Goal: Task Accomplishment & Management: Complete application form

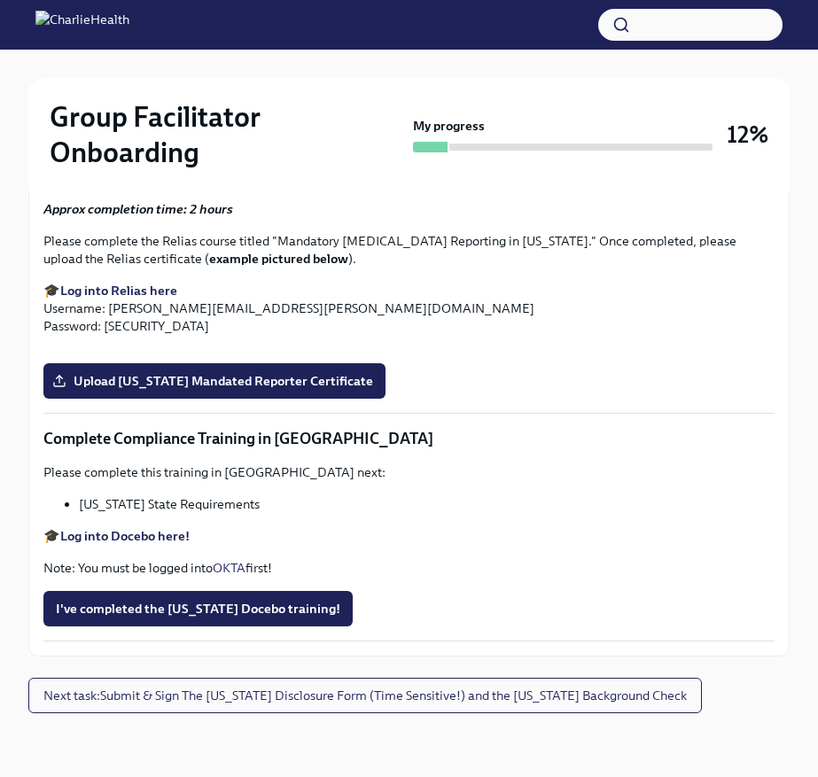
scroll to position [3692, 0]
click at [319, 390] on span "Upload [US_STATE] Mandated Reporter Certificate" at bounding box center [214, 381] width 317 height 18
click at [0, 0] on input "Upload [US_STATE] Mandated Reporter Certificate" at bounding box center [0, 0] width 0 height 0
click at [168, 535] on strong "Log into Docebo here!" at bounding box center [124, 536] width 129 height 16
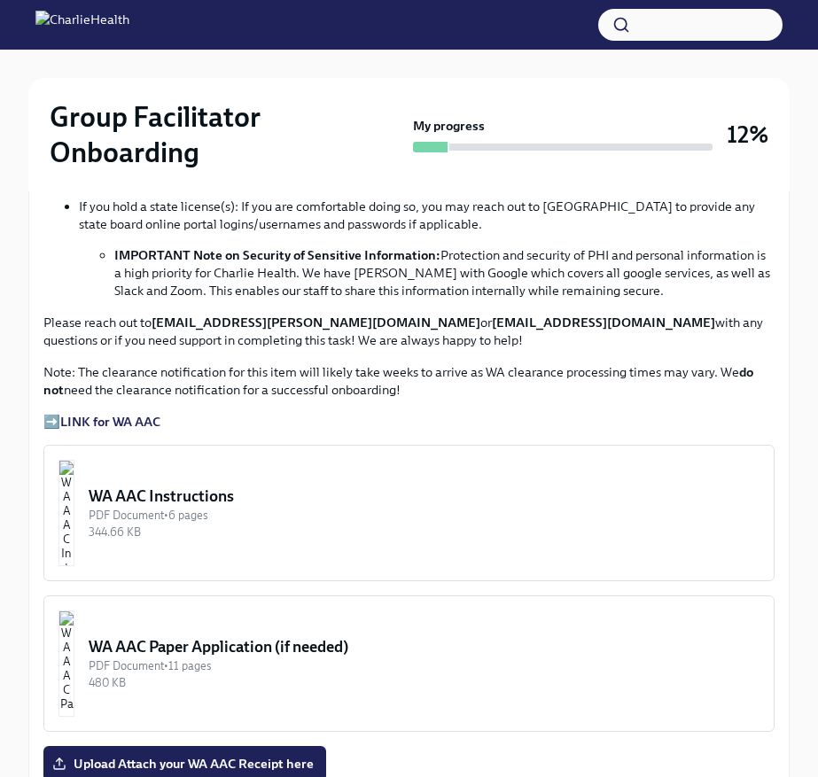
scroll to position [1277, 0]
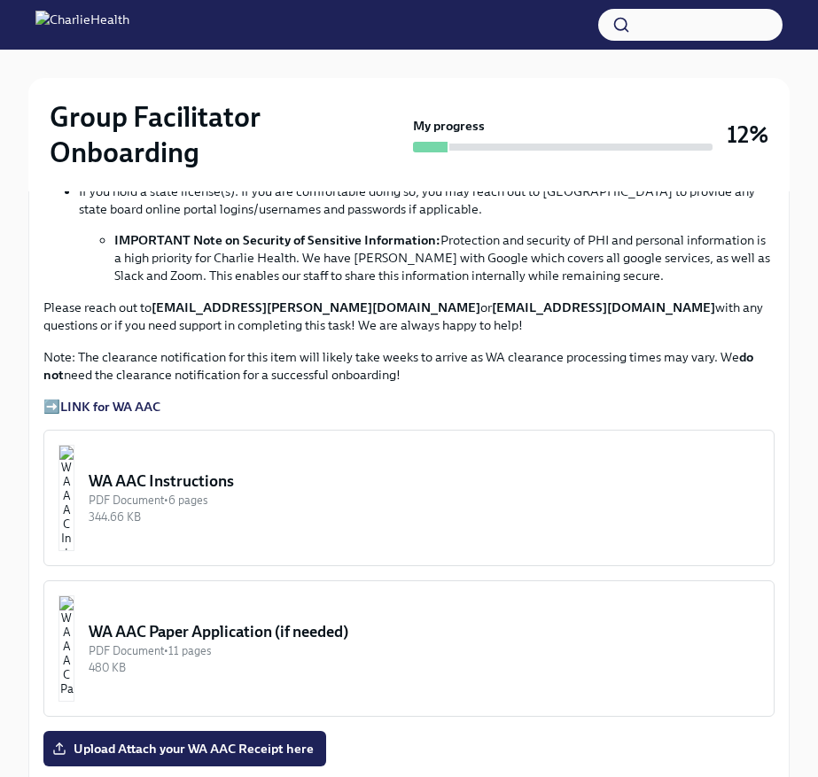
click at [287, 490] on div "WA AAC Instructions" at bounding box center [424, 481] width 671 height 21
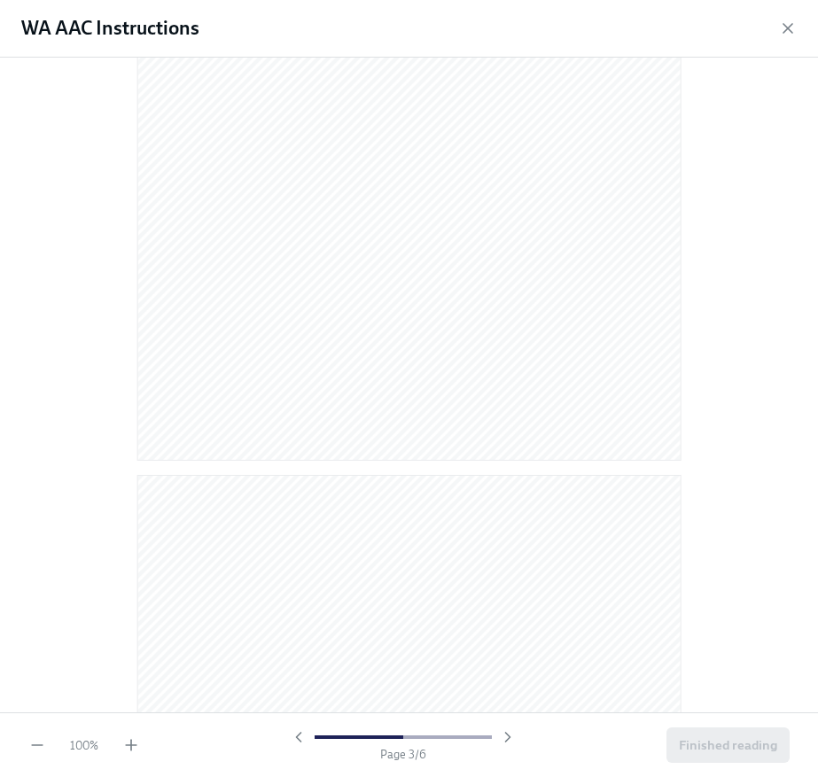
scroll to position [951, 0]
click at [789, 31] on icon "button" at bounding box center [788, 29] width 18 height 18
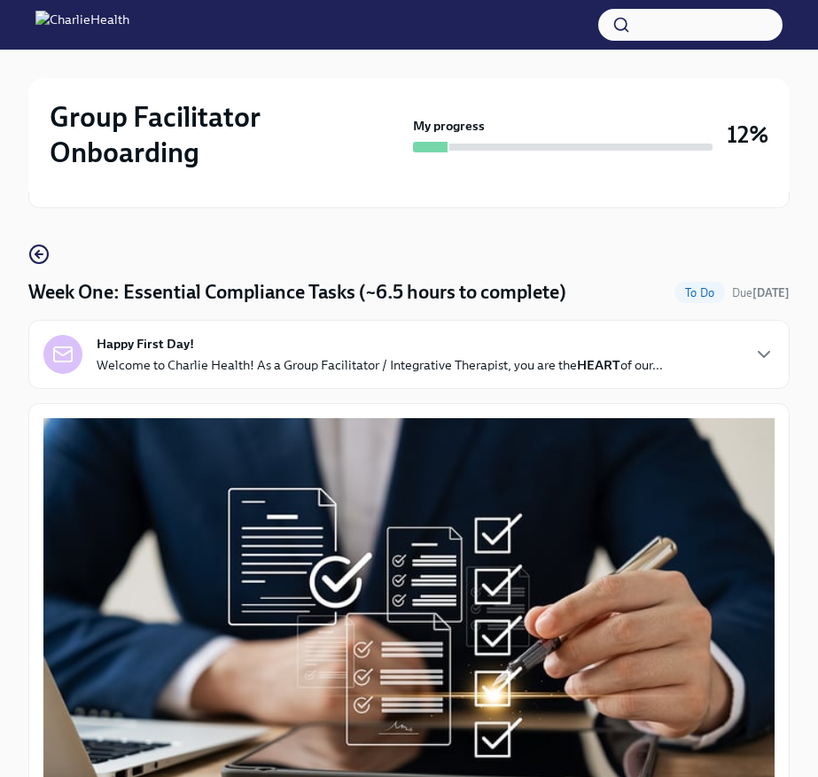
scroll to position [0, 0]
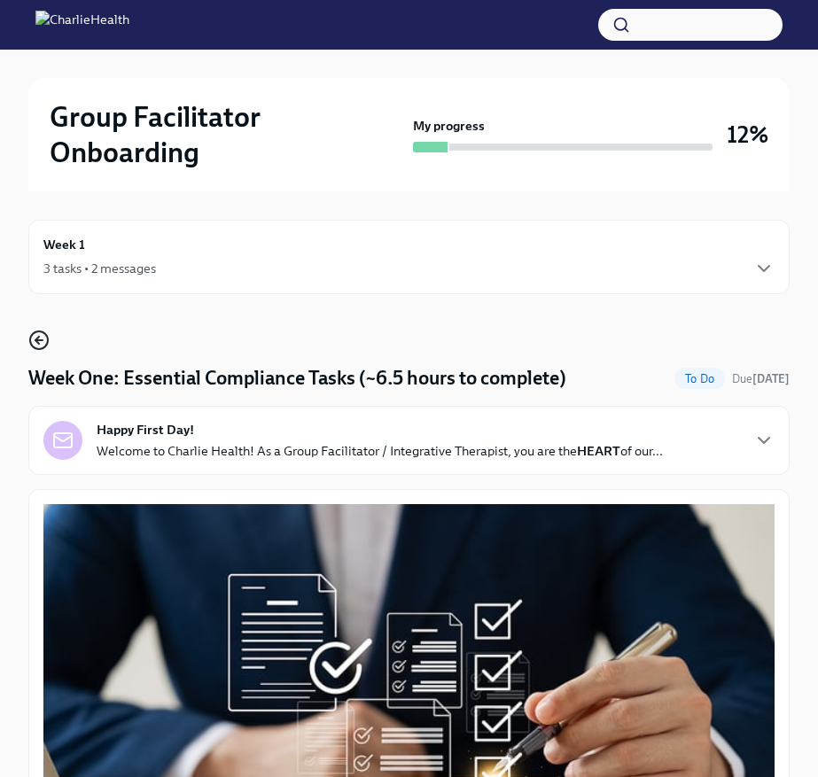
click at [43, 343] on icon "button" at bounding box center [38, 340] width 21 height 21
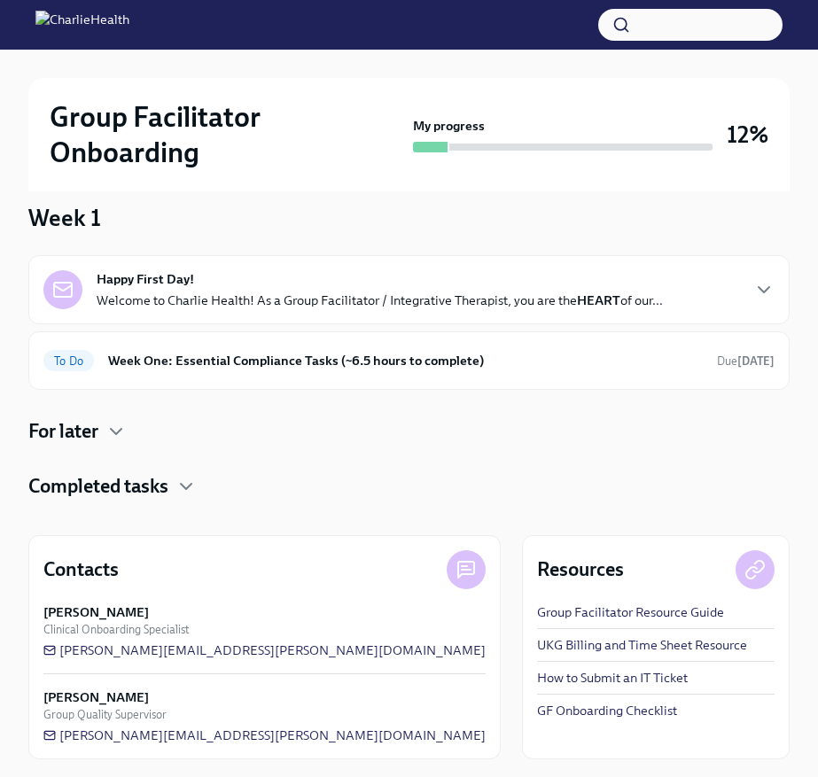
scroll to position [138, 0]
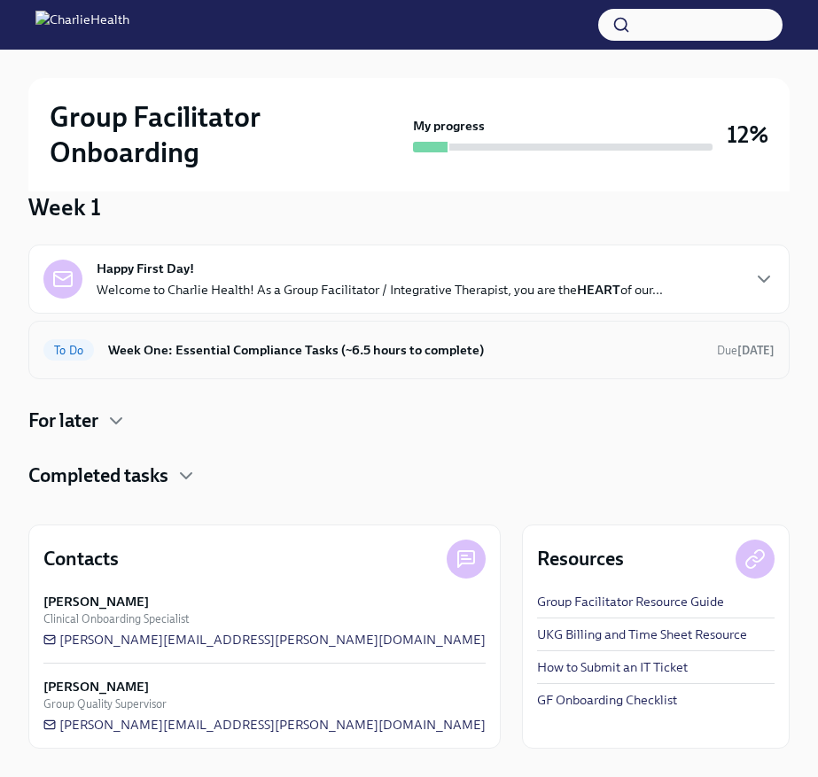
click at [182, 343] on h6 "Week One: Essential Compliance Tasks (~6.5 hours to complete)" at bounding box center [405, 350] width 595 height 20
